Goal: Task Accomplishment & Management: Use online tool/utility

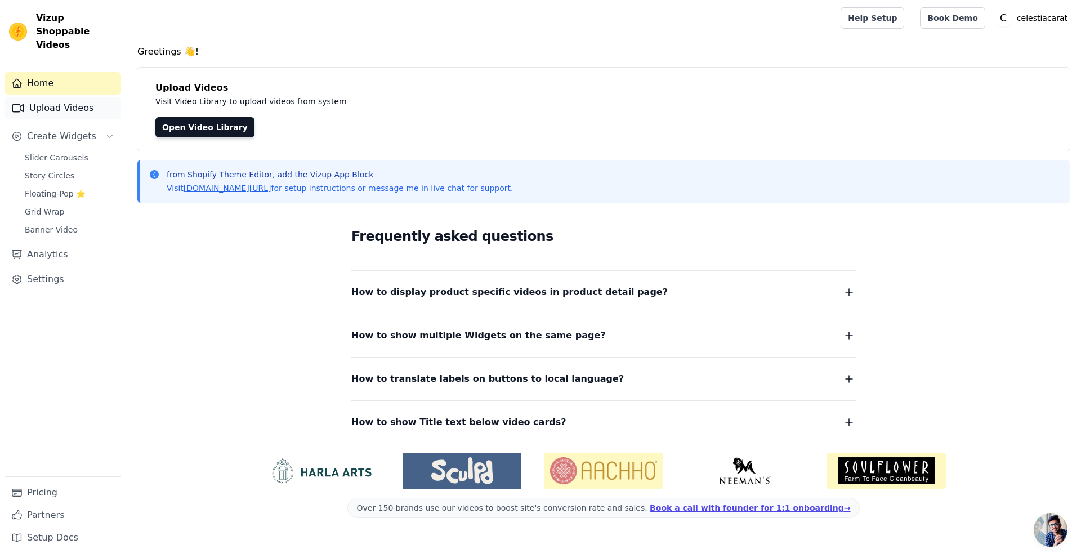
click at [59, 97] on link "Upload Videos" at bounding box center [63, 108] width 117 height 23
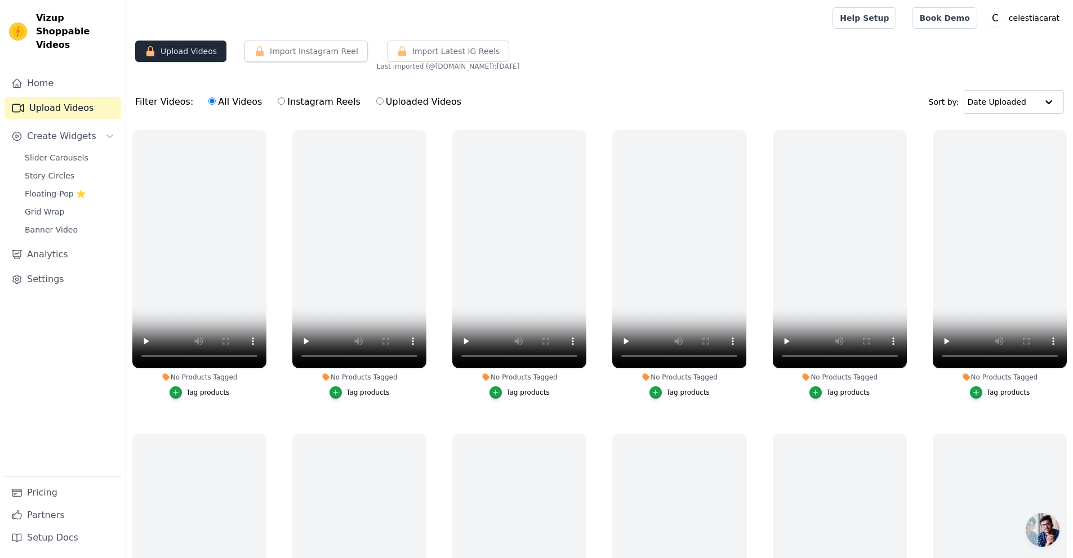
click at [187, 42] on button "Upload Videos" at bounding box center [180, 51] width 91 height 21
click at [400, 50] on button "Import Latest IG Reels" at bounding box center [448, 51] width 123 height 21
click at [326, 47] on button "Import Instagram Reel" at bounding box center [305, 51] width 123 height 21
click at [47, 97] on link "Upload Videos" at bounding box center [63, 108] width 117 height 23
click at [28, 485] on link "Pricing" at bounding box center [63, 492] width 117 height 23
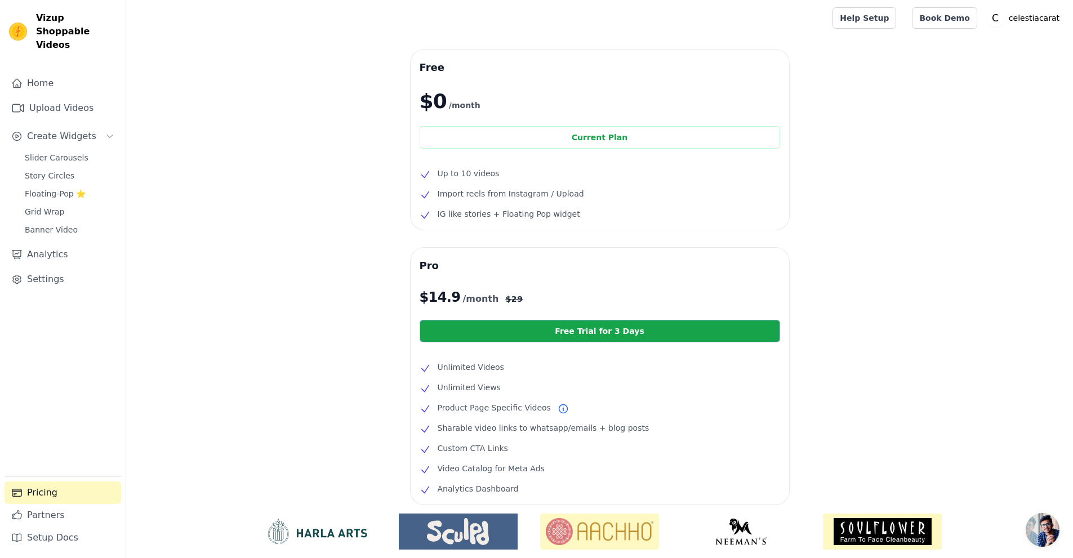
click at [556, 338] on link "Free Trial for 3 Days" at bounding box center [600, 331] width 360 height 23
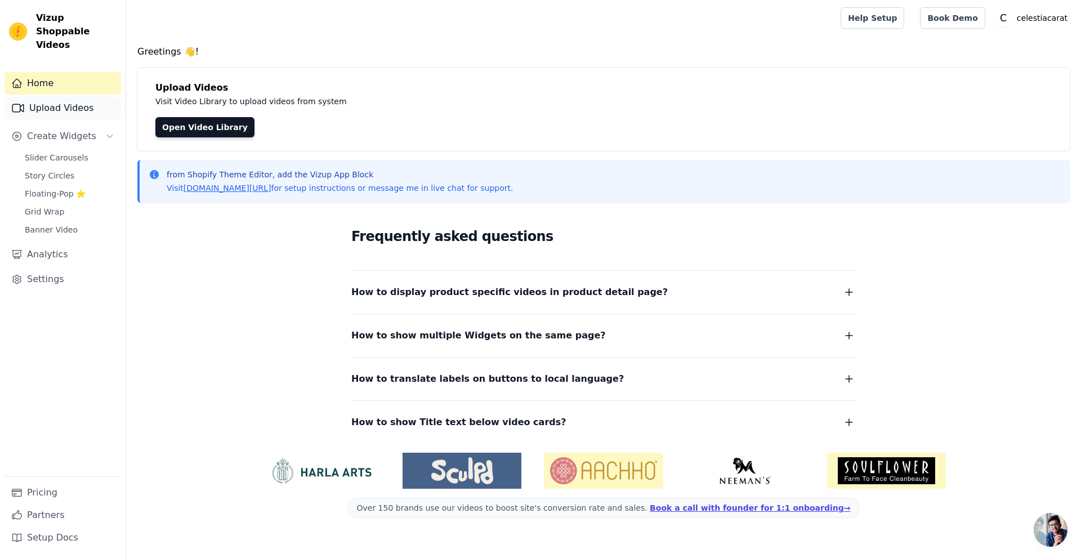
click at [46, 97] on link "Upload Videos" at bounding box center [63, 108] width 117 height 23
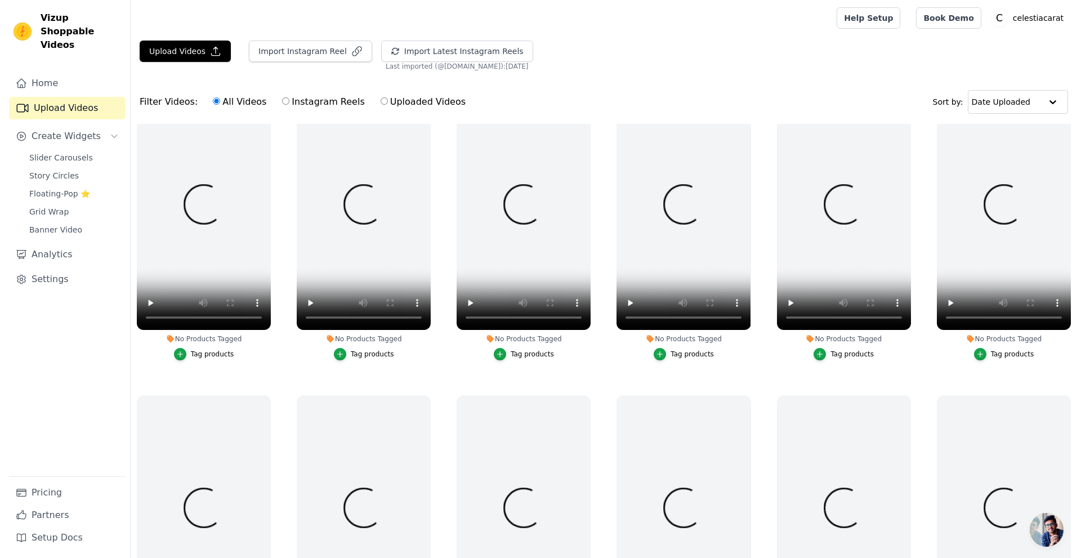
scroll to position [16, 0]
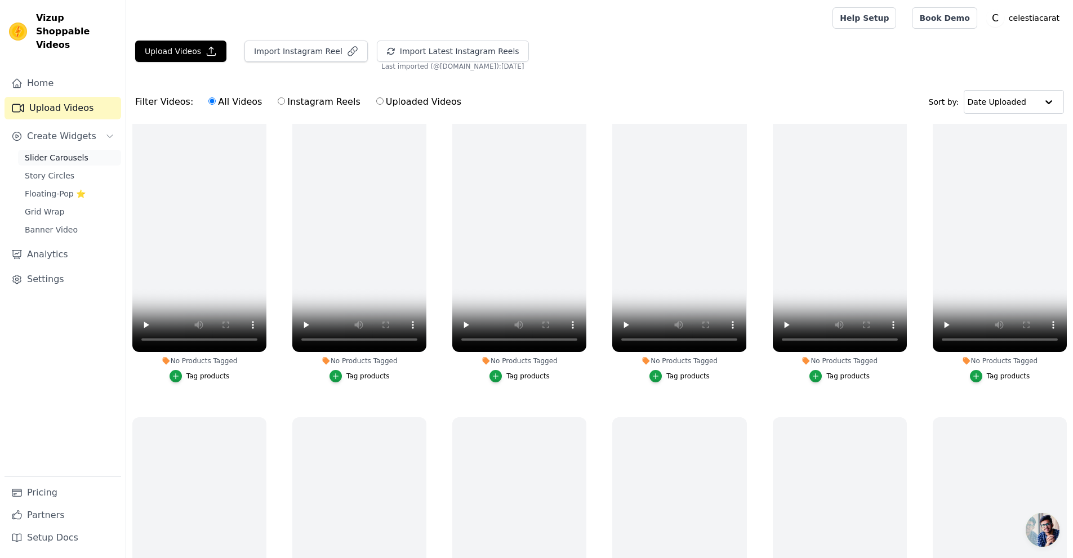
click at [57, 152] on span "Slider Carousels" at bounding box center [57, 157] width 64 height 11
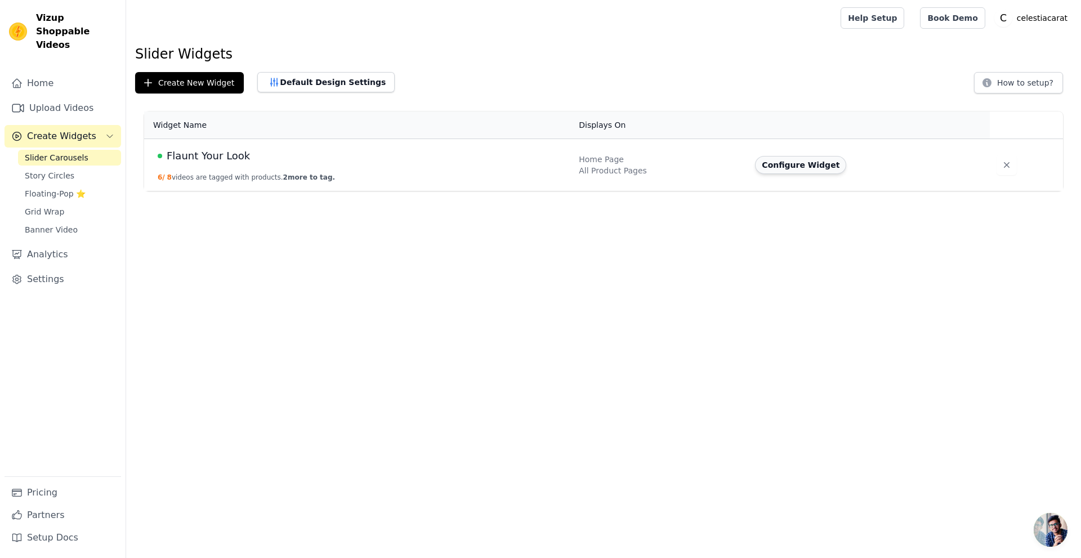
click at [791, 168] on button "Configure Widget" at bounding box center [800, 165] width 91 height 18
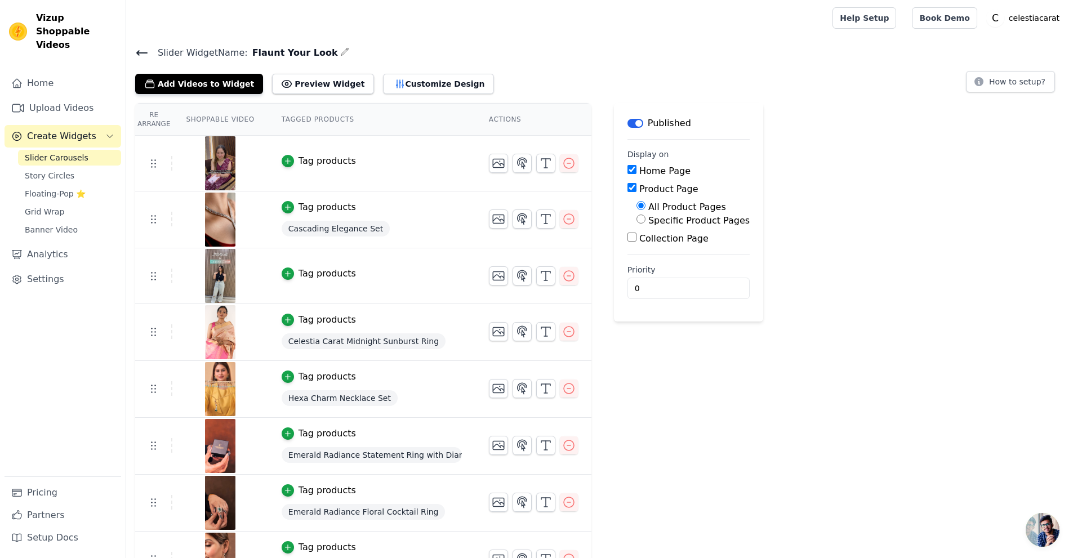
click at [31, 152] on span "Slider Carousels" at bounding box center [57, 157] width 64 height 11
